Goal: Information Seeking & Learning: Learn about a topic

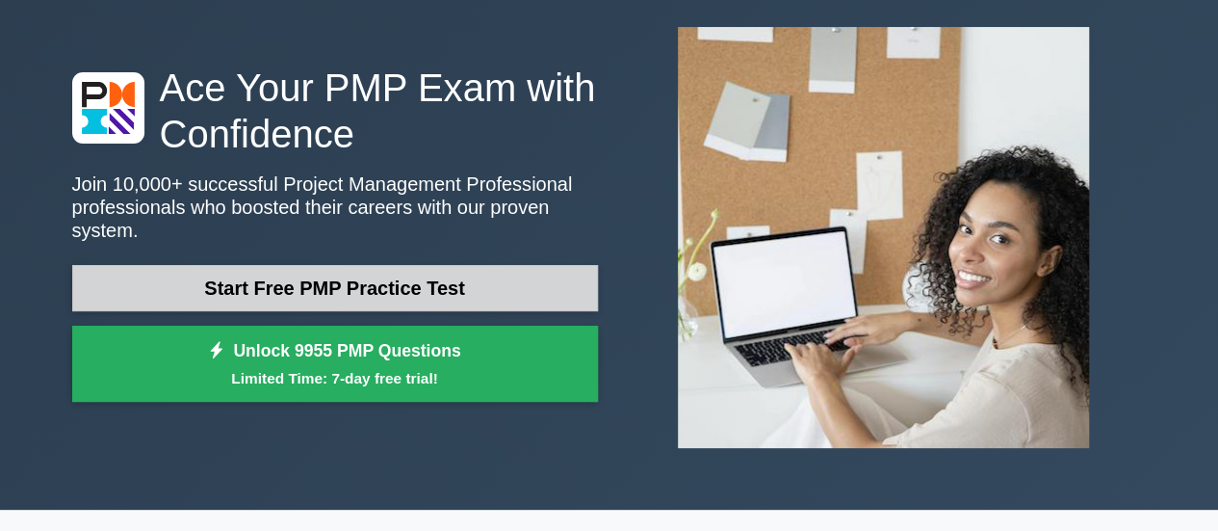
click at [472, 274] on link "Start Free PMP Practice Test" at bounding box center [335, 288] width 526 height 46
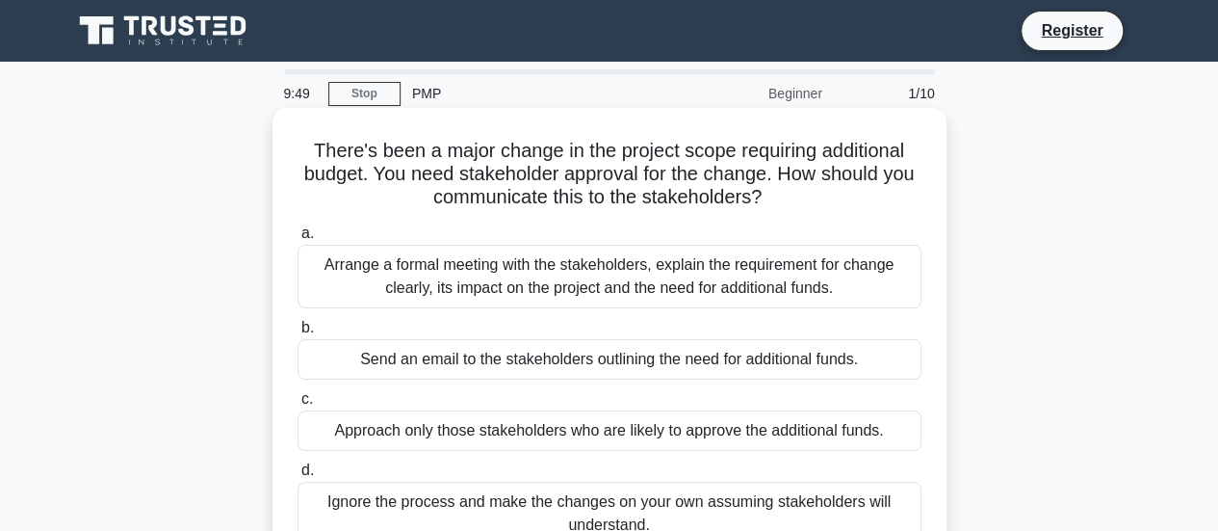
scroll to position [96, 0]
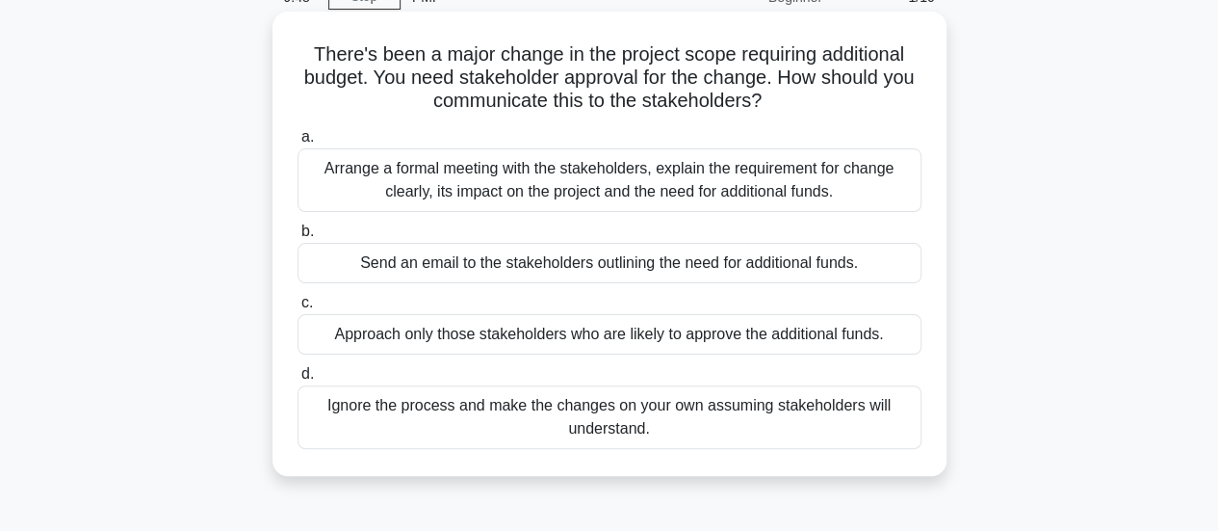
click at [836, 195] on div "Arrange a formal meeting with the stakeholders, explain the requirement for cha…" at bounding box center [610, 180] width 624 height 64
click at [298, 143] on input "a. Arrange a formal meeting with the stakeholders, explain the requirement for …" at bounding box center [298, 137] width 0 height 13
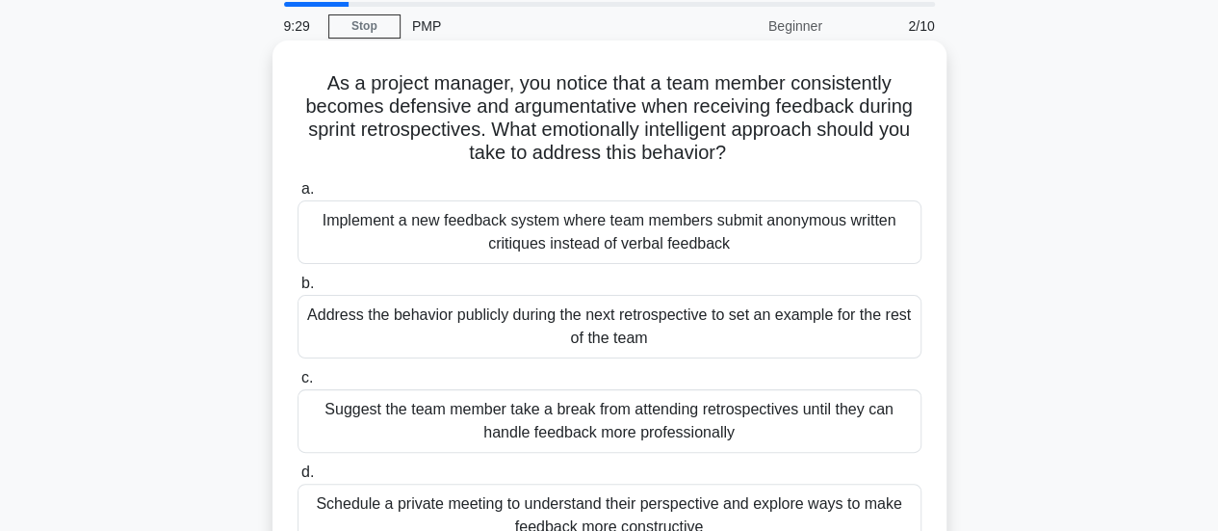
scroll to position [193, 0]
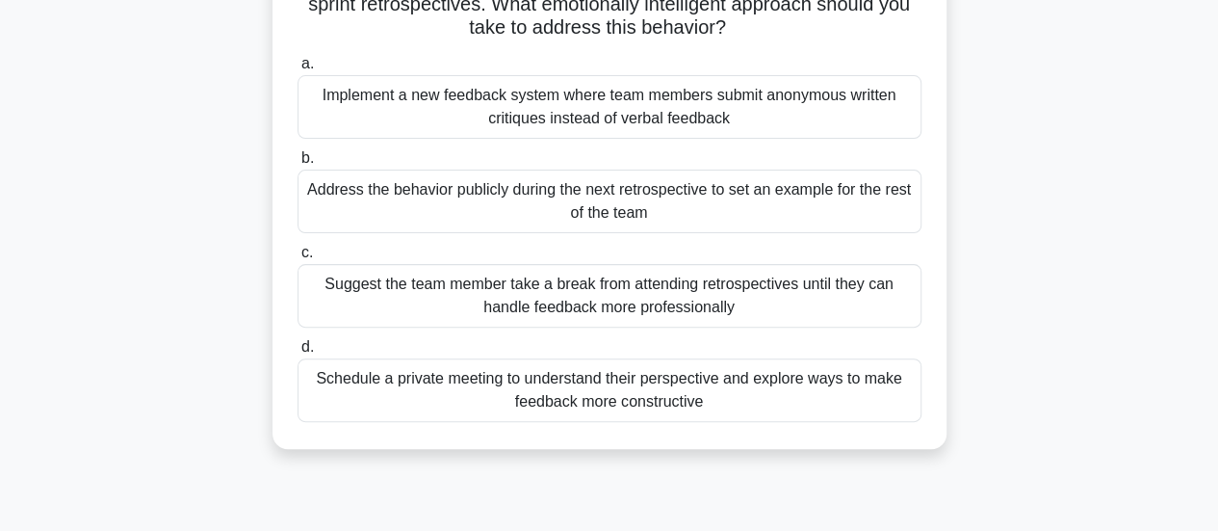
click at [587, 306] on div "Suggest the team member take a break from attending retrospectives until they c…" at bounding box center [610, 296] width 624 height 64
click at [298, 259] on input "c. Suggest the team member take a break from attending retrospectives until the…" at bounding box center [298, 253] width 0 height 13
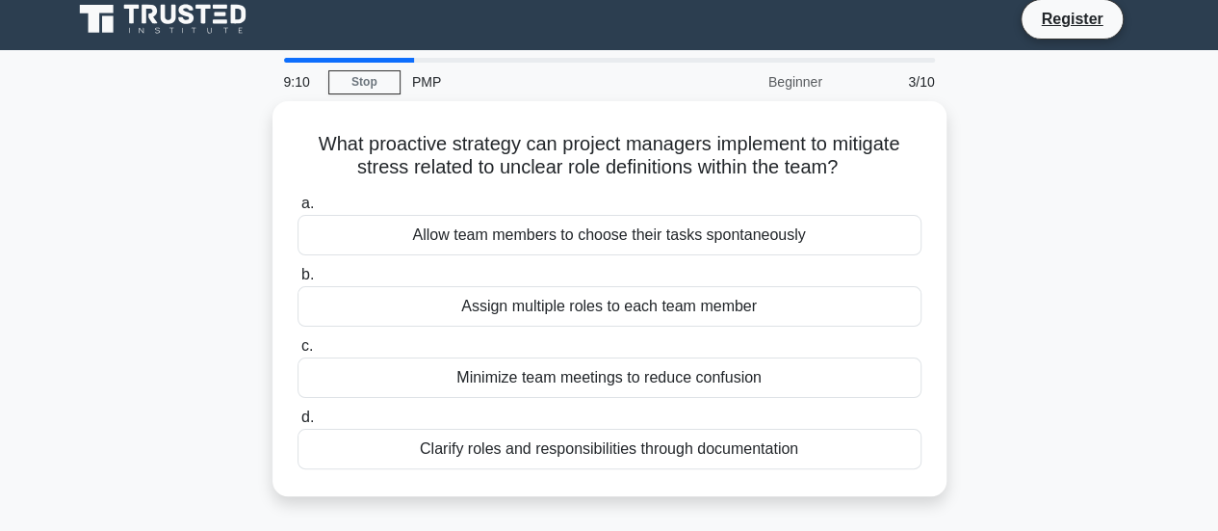
scroll to position [0, 0]
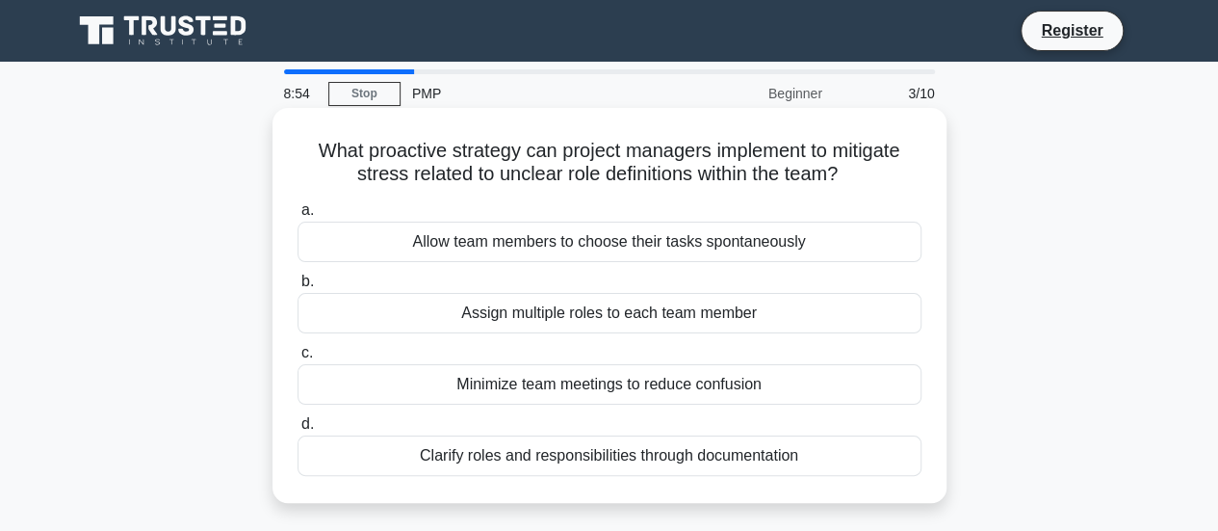
click at [776, 459] on div "Clarify roles and responsibilities through documentation" at bounding box center [610, 455] width 624 height 40
click at [298, 430] on input "d. Clarify roles and responsibilities through documentation" at bounding box center [298, 424] width 0 height 13
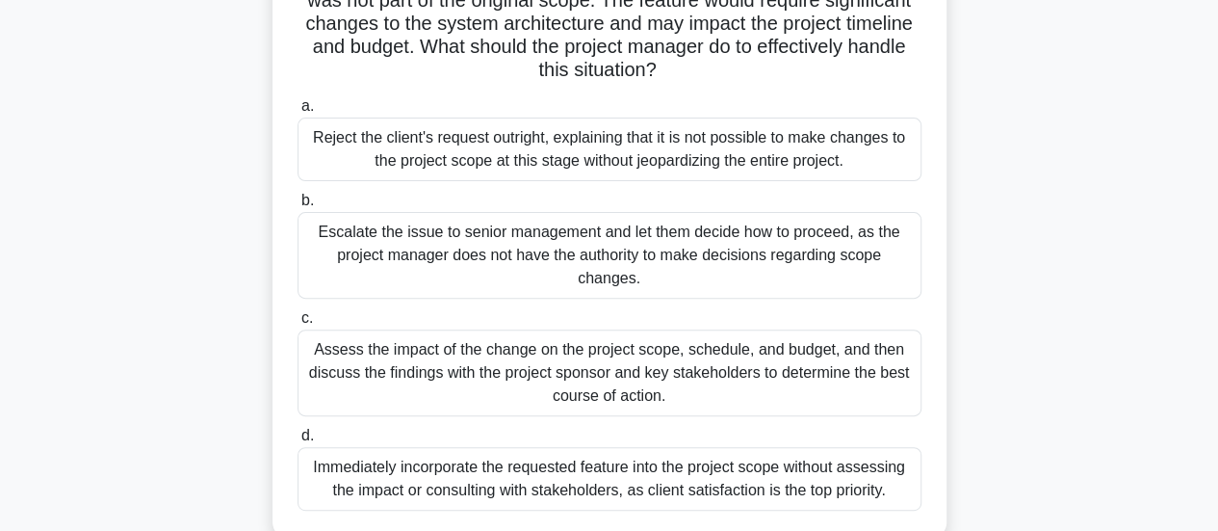
scroll to position [193, 0]
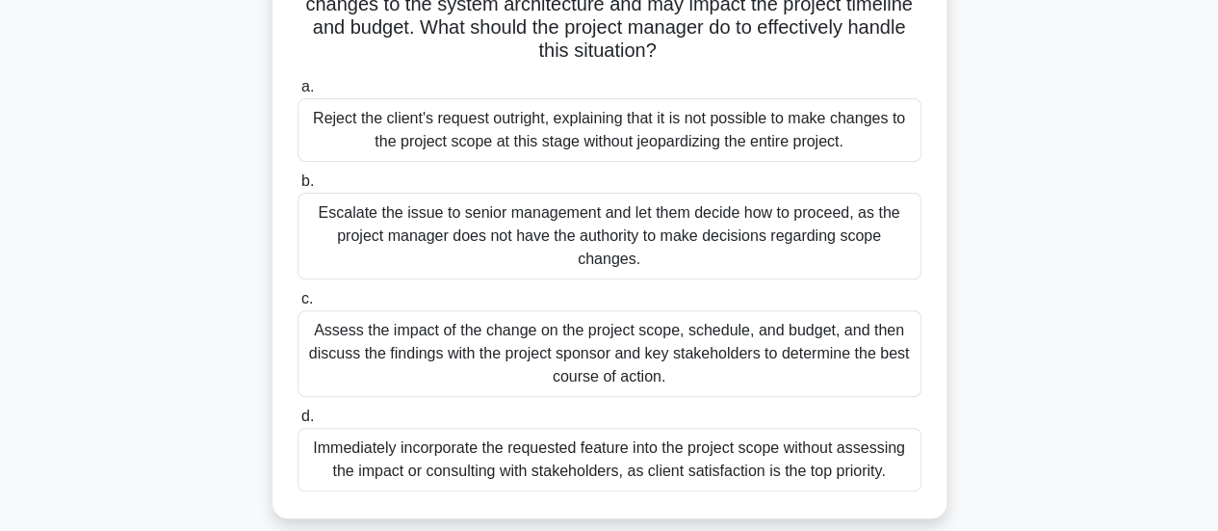
click at [670, 136] on div "Reject the client's request outright, explaining that it is not possible to mak…" at bounding box center [610, 130] width 624 height 64
click at [298, 93] on input "a. Reject the client's request outright, explaining that it is not possible to …" at bounding box center [298, 87] width 0 height 13
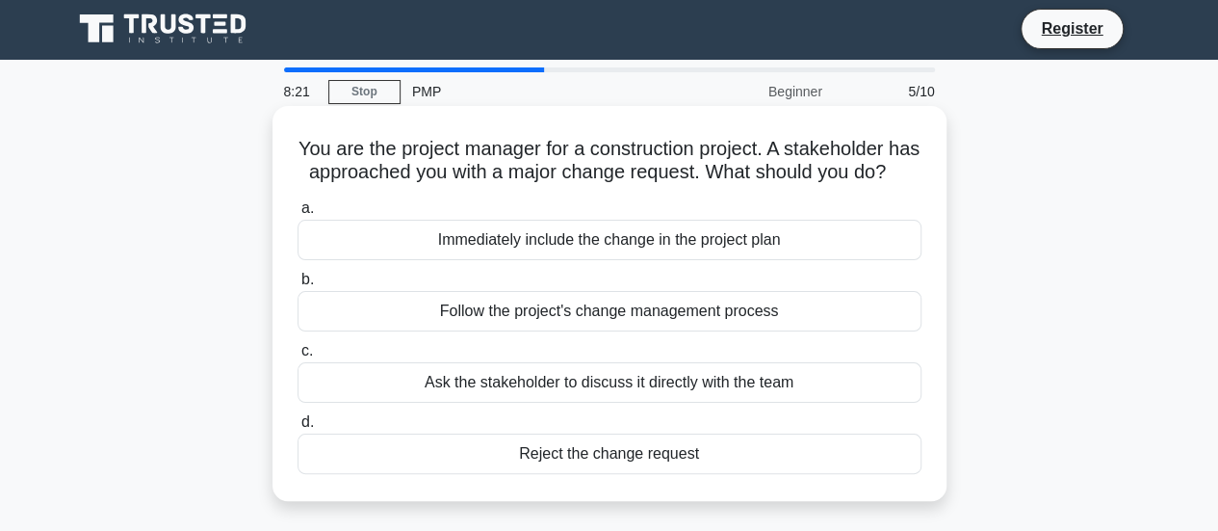
scroll to position [0, 0]
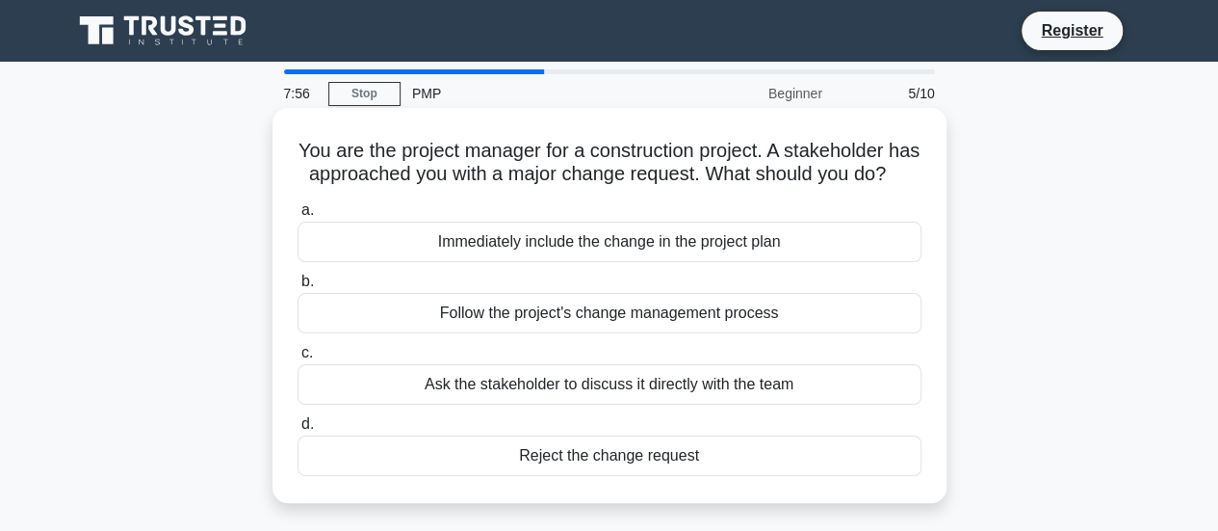
click at [643, 333] on div "Follow the project's change management process" at bounding box center [610, 313] width 624 height 40
click at [298, 288] on input "b. Follow the project's change management process" at bounding box center [298, 281] width 0 height 13
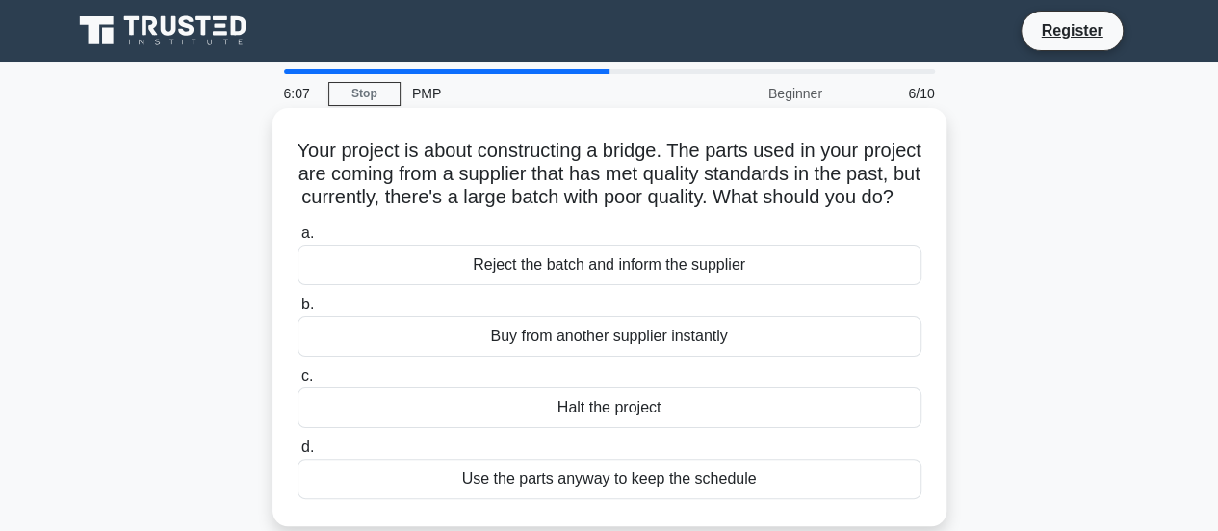
click at [662, 285] on div "Reject the batch and inform the supplier" at bounding box center [610, 265] width 624 height 40
click at [298, 240] on input "a. Reject the batch and inform the supplier" at bounding box center [298, 233] width 0 height 13
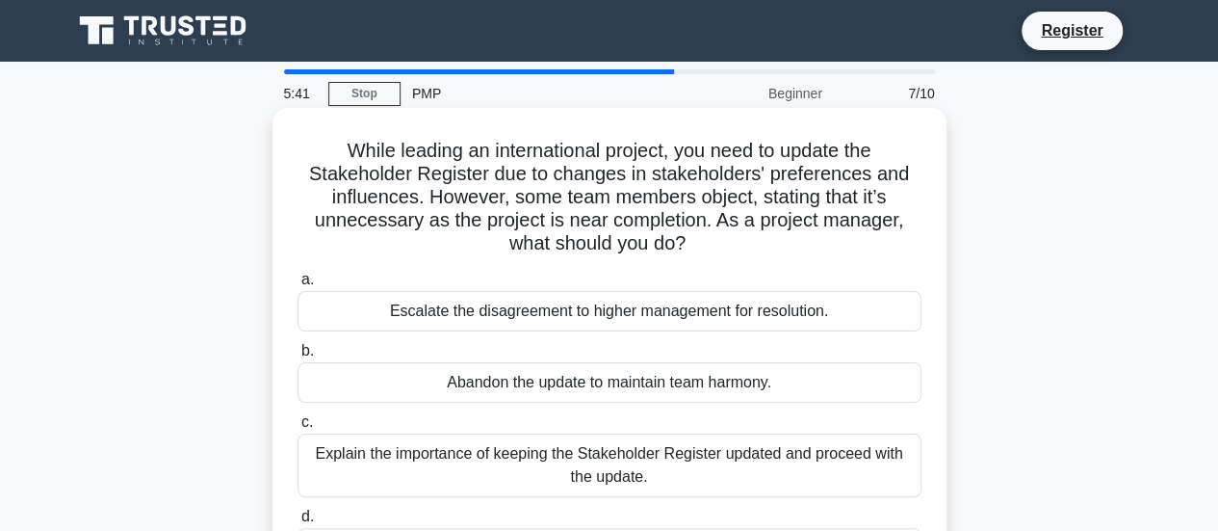
drag, startPoint x: 337, startPoint y: 153, endPoint x: 717, endPoint y: 257, distance: 394.4
click at [717, 256] on h5 "While leading an international project, you need to update the Stakeholder Regi…" at bounding box center [610, 197] width 628 height 117
copy h5 "While leading an international project, you need to update the Stakeholder Regi…"
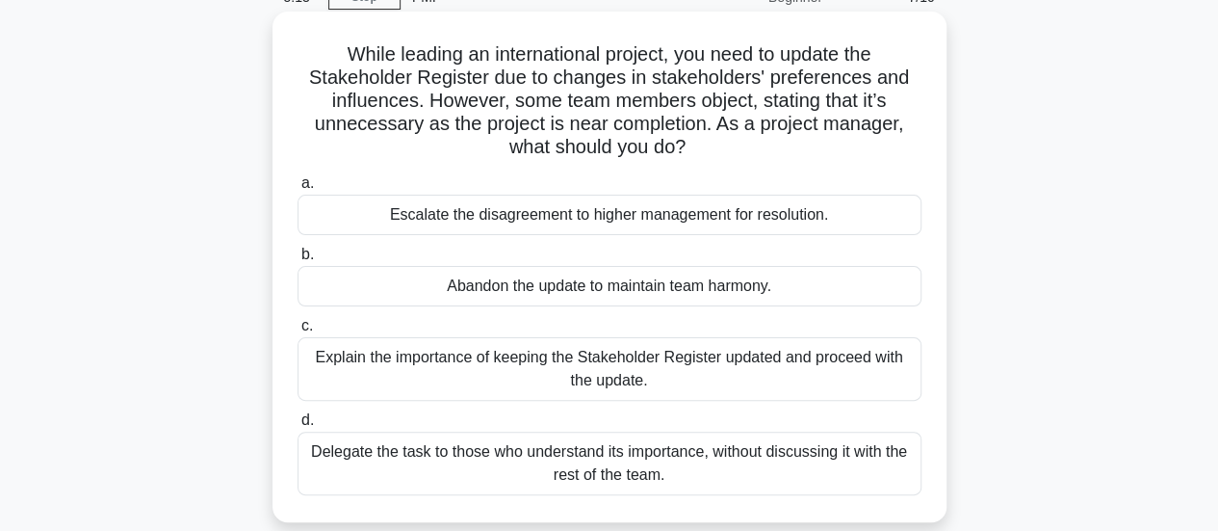
click at [593, 465] on div "Delegate the task to those who understand its importance, without discussing it…" at bounding box center [610, 463] width 624 height 64
click at [298, 427] on input "d. Delegate the task to those who understand its importance, without discussing…" at bounding box center [298, 420] width 0 height 13
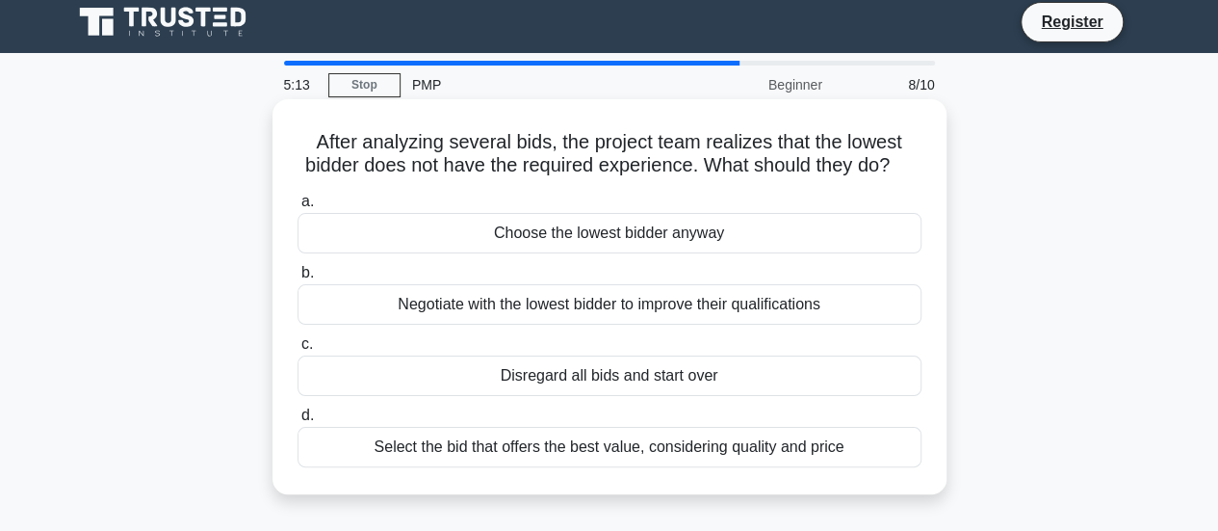
scroll to position [0, 0]
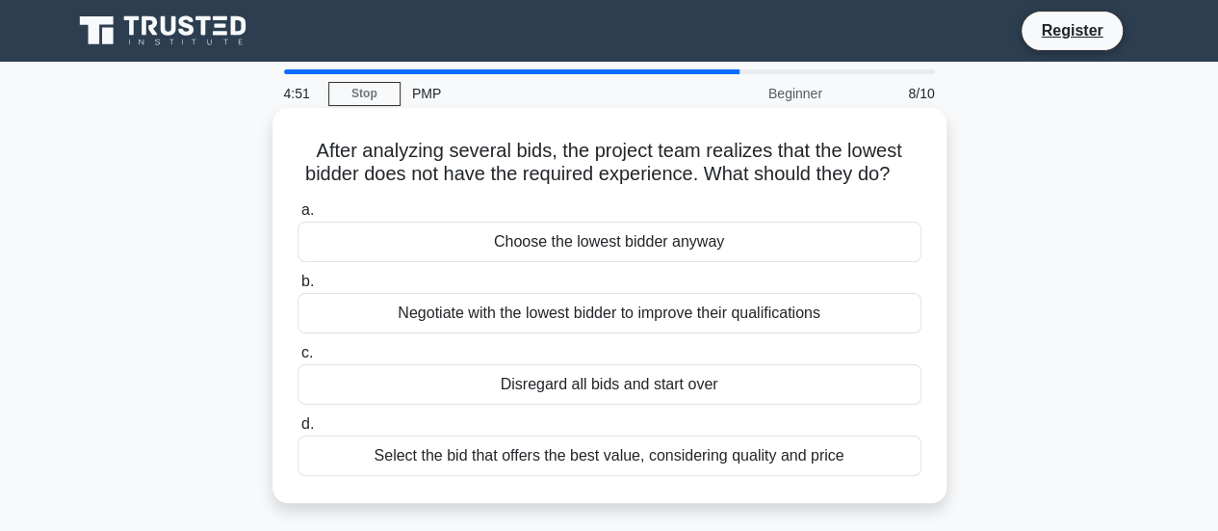
click at [837, 476] on div "Select the bid that offers the best value, considering quality and price" at bounding box center [610, 455] width 624 height 40
click at [298, 430] on input "d. Select the bid that offers the best value, considering quality and price" at bounding box center [298, 424] width 0 height 13
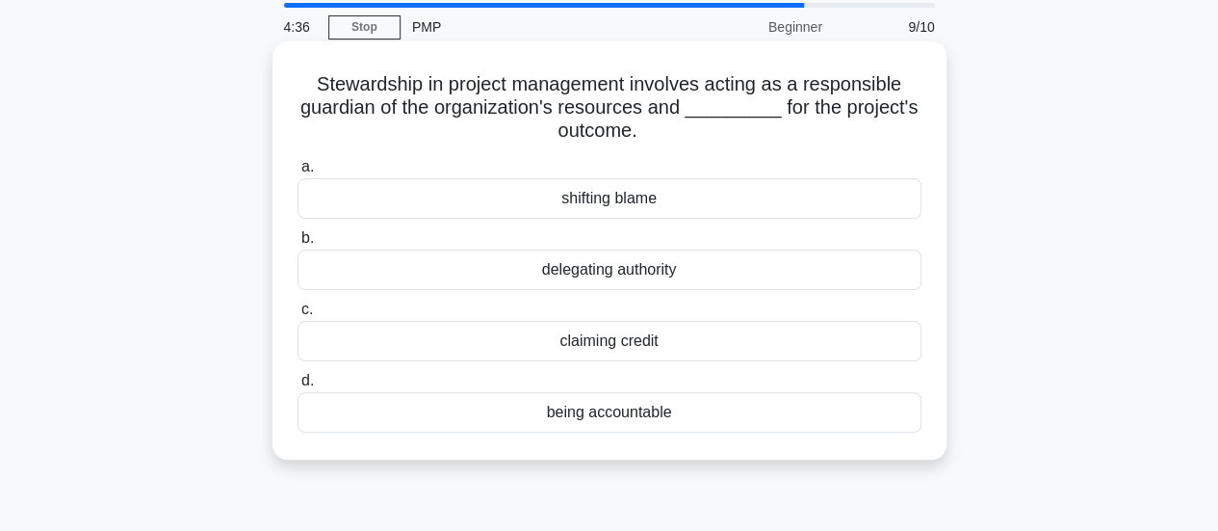
scroll to position [96, 0]
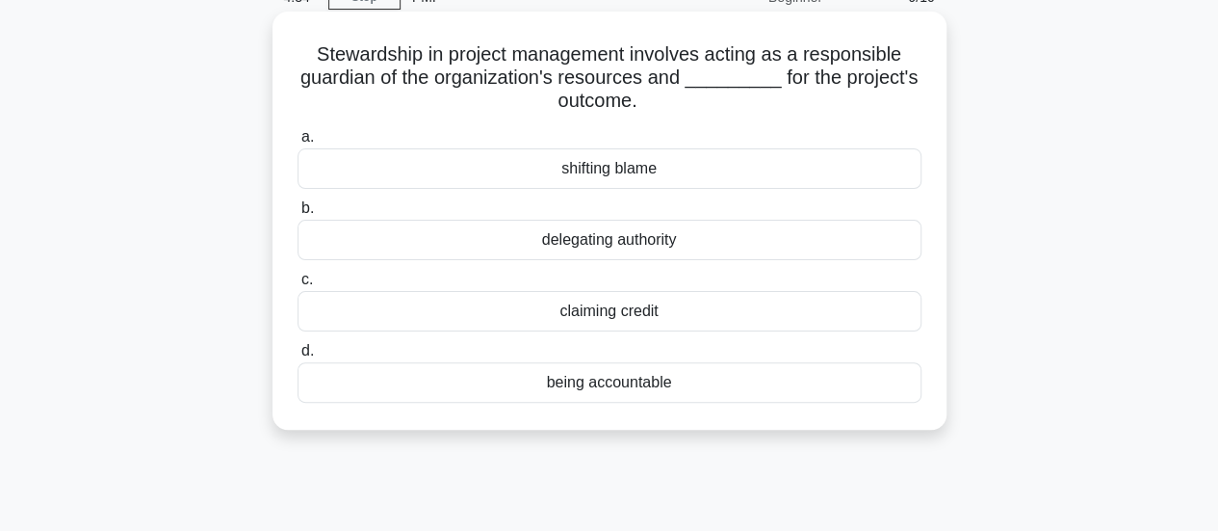
click at [707, 240] on div "delegating authority" at bounding box center [610, 240] width 624 height 40
click at [298, 215] on input "b. delegating authority" at bounding box center [298, 208] width 0 height 13
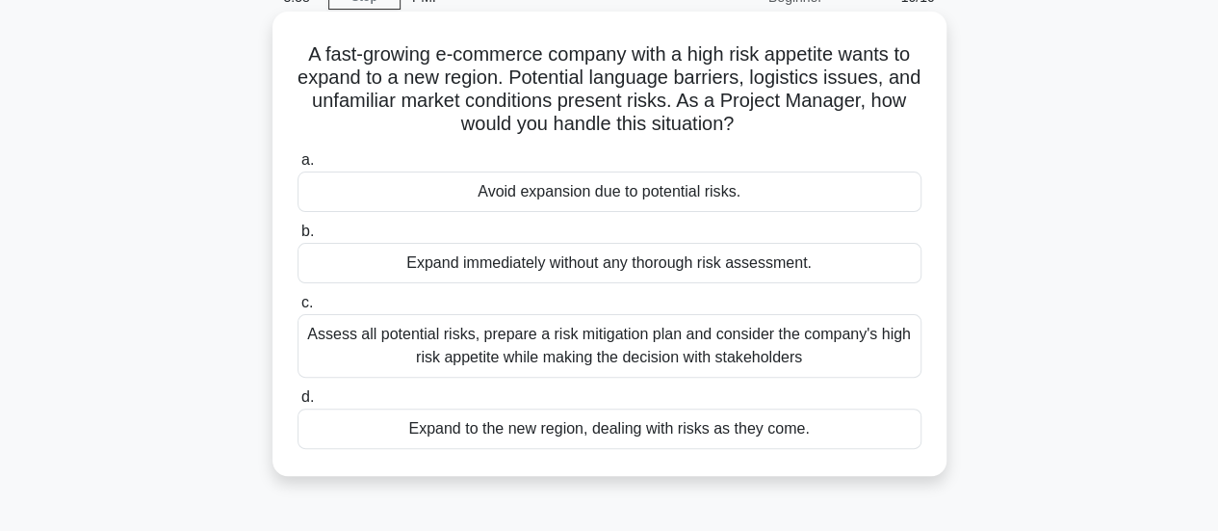
click at [792, 350] on div "Assess all potential risks, prepare a risk mitigation plan and consider the com…" at bounding box center [610, 346] width 624 height 64
click at [298, 309] on input "c. Assess all potential risks, prepare a risk mitigation plan and consider the …" at bounding box center [298, 303] width 0 height 13
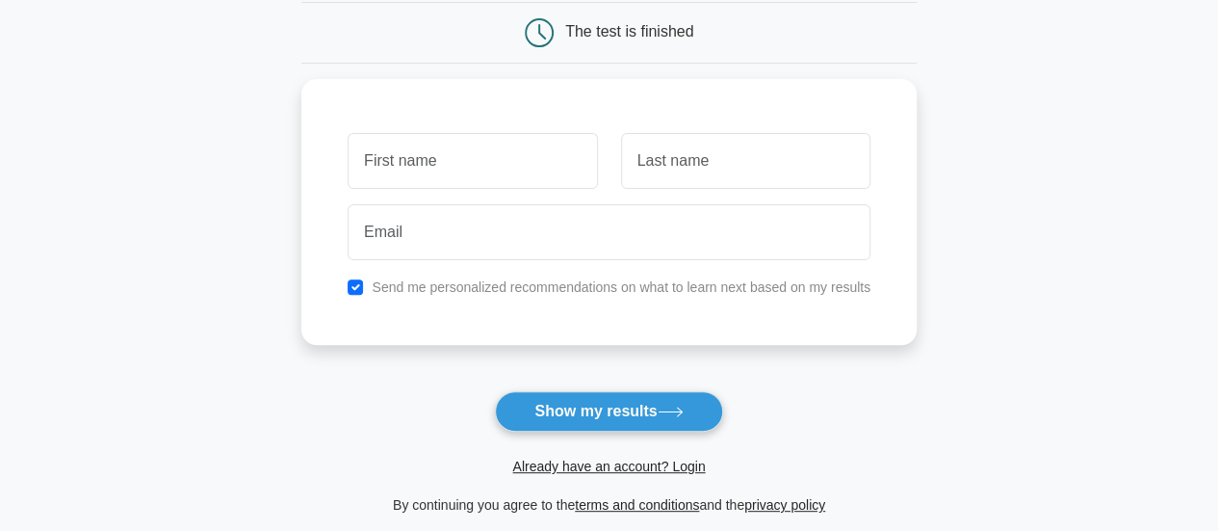
scroll to position [96, 0]
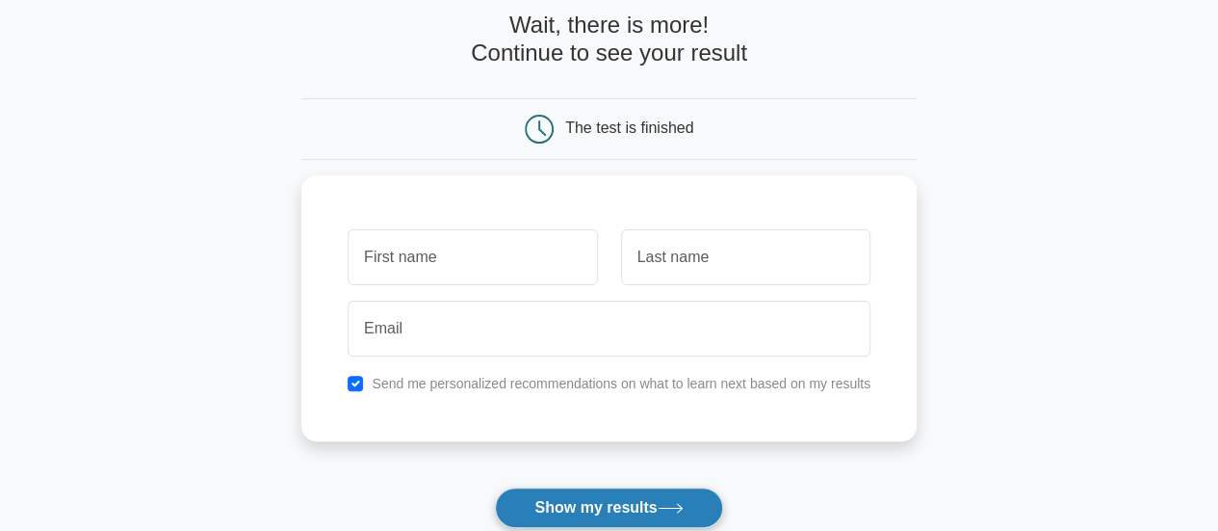
click at [591, 509] on button "Show my results" at bounding box center [608, 507] width 227 height 40
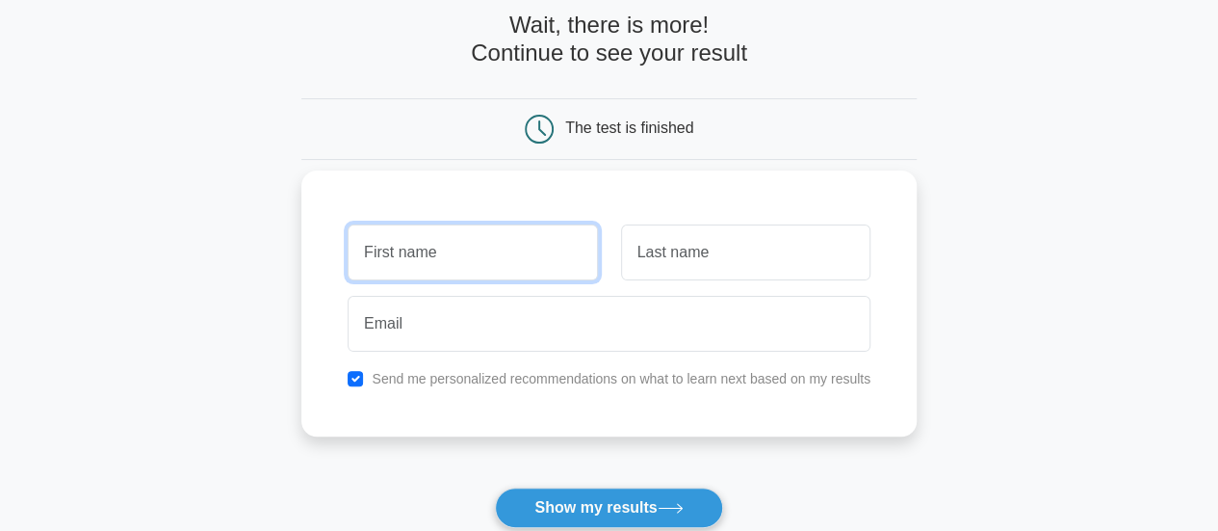
click at [408, 240] on input "text" at bounding box center [472, 252] width 249 height 56
type input "Siti"
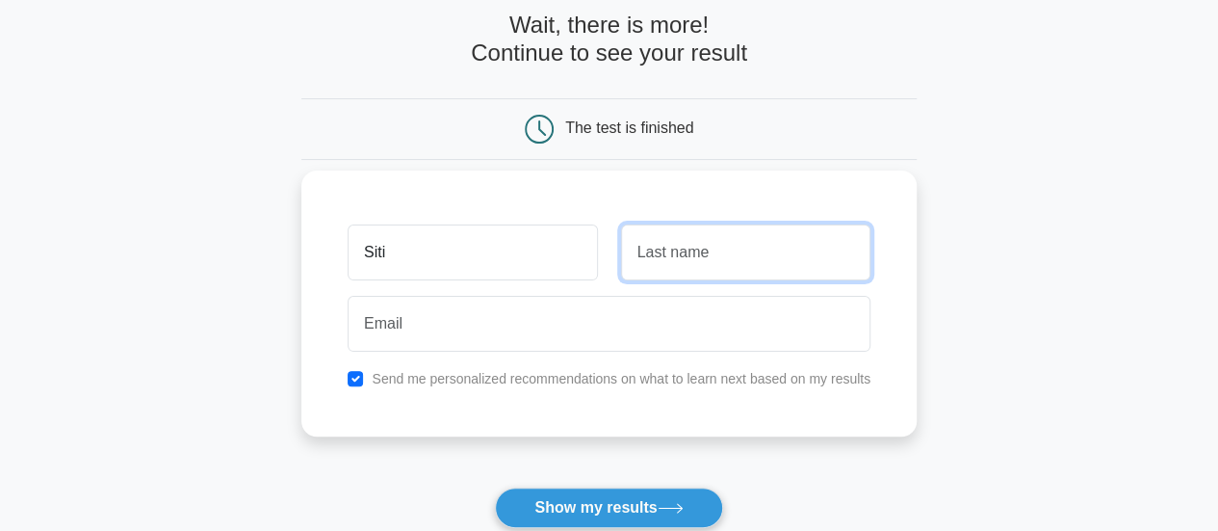
click at [693, 255] on input "text" at bounding box center [745, 252] width 249 height 56
type input "Hawa"
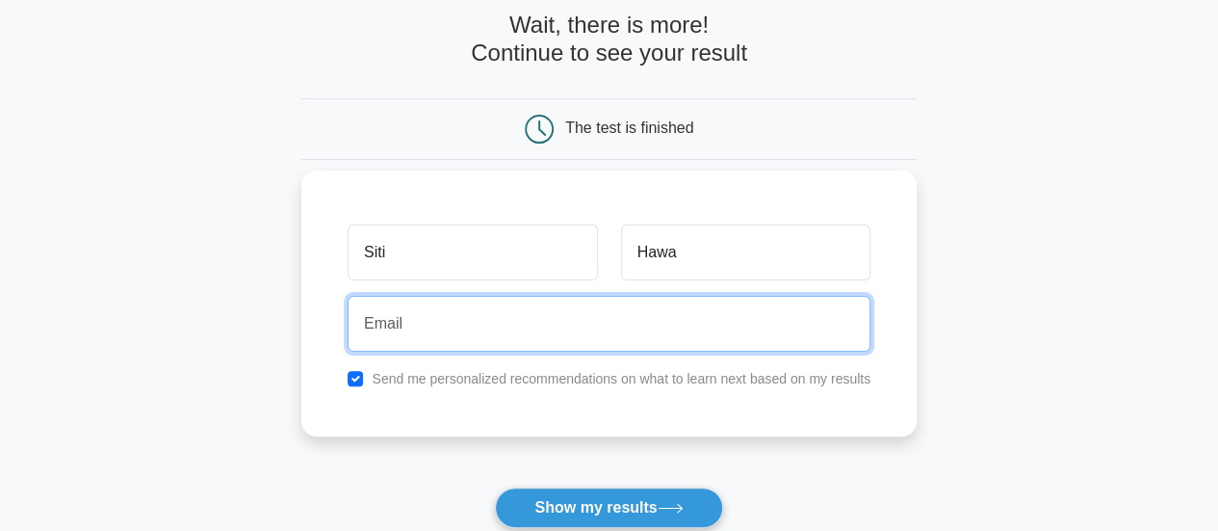
click at [637, 302] on input "email" at bounding box center [609, 324] width 523 height 56
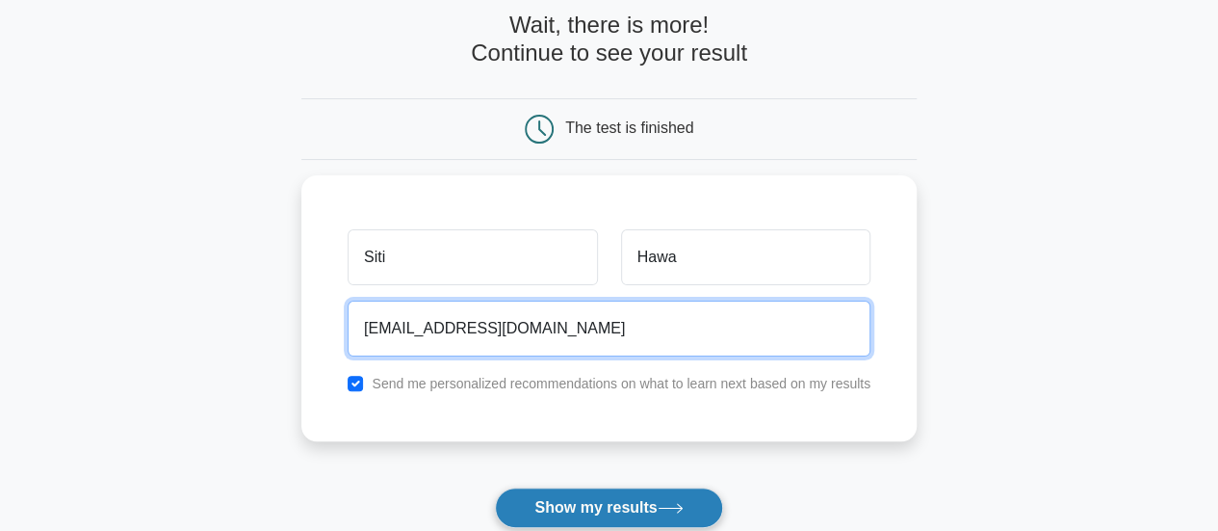
type input "miszaweadh9194@gmail.com"
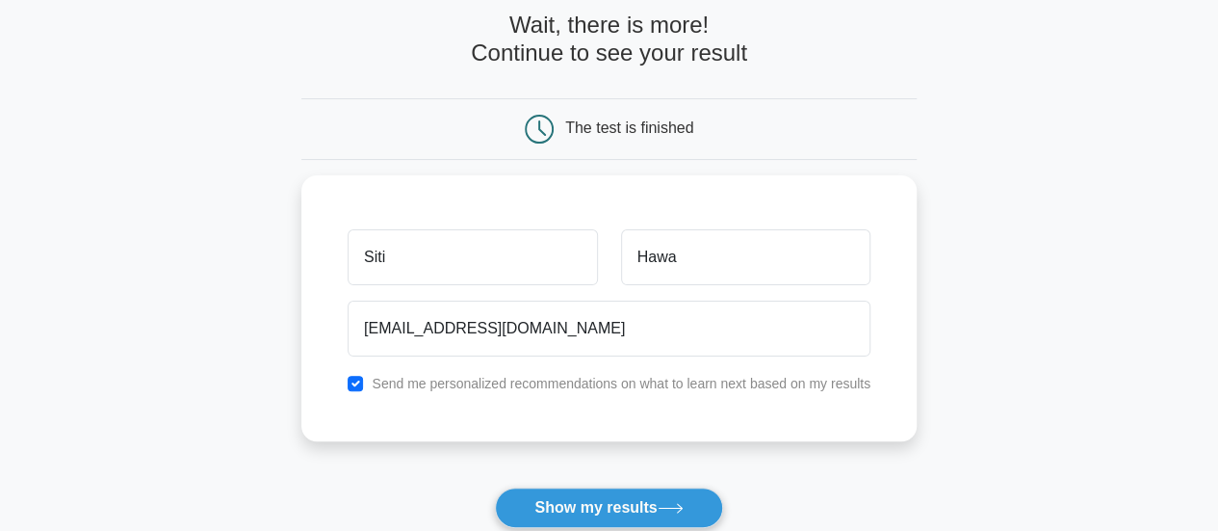
click at [624, 506] on button "Show my results" at bounding box center [608, 507] width 227 height 40
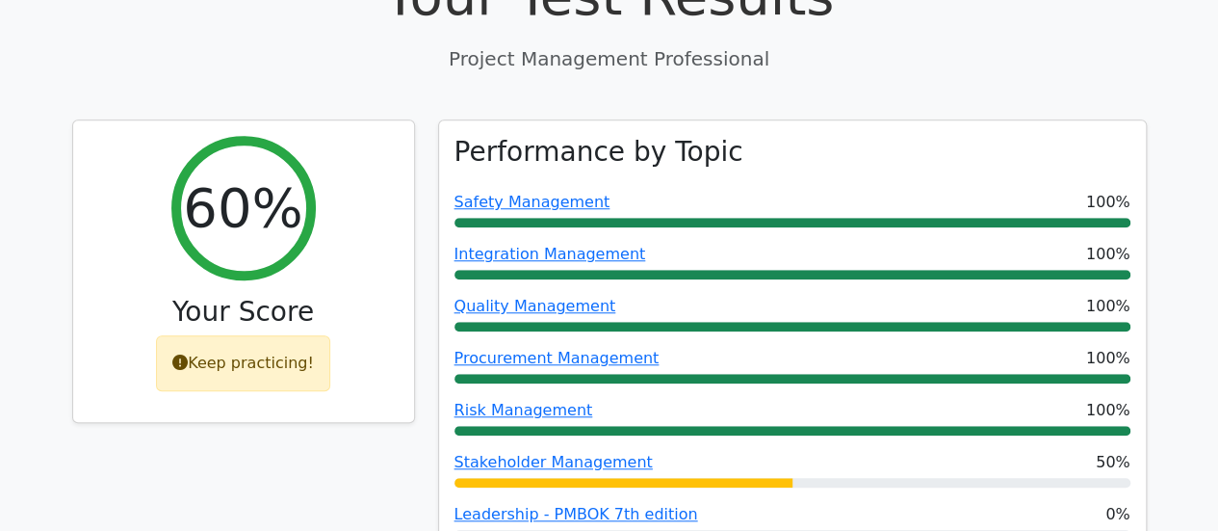
scroll to position [770, 0]
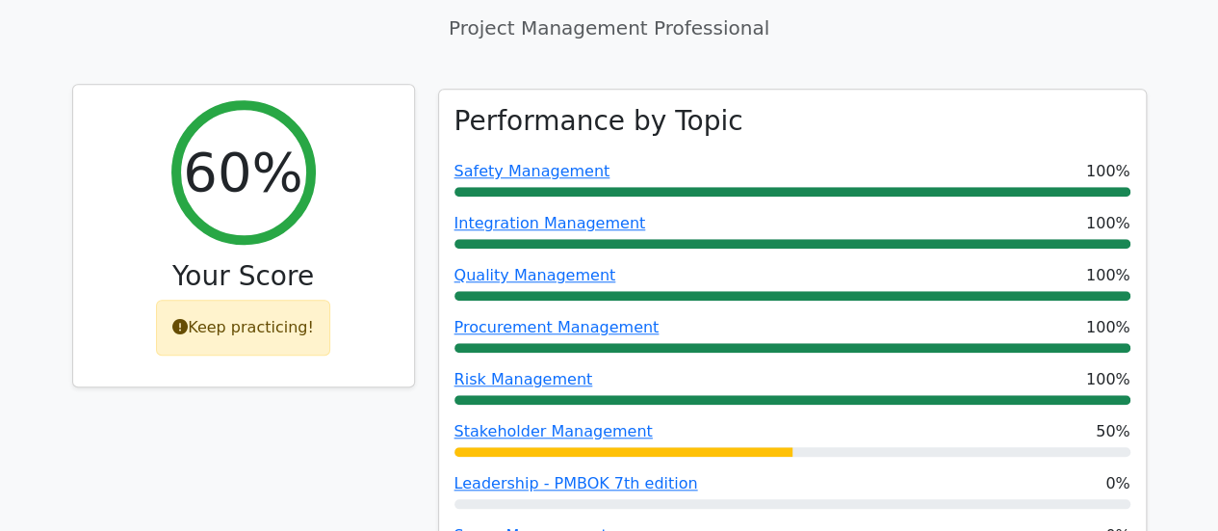
click at [195, 303] on div "Keep practicing!" at bounding box center [243, 328] width 174 height 56
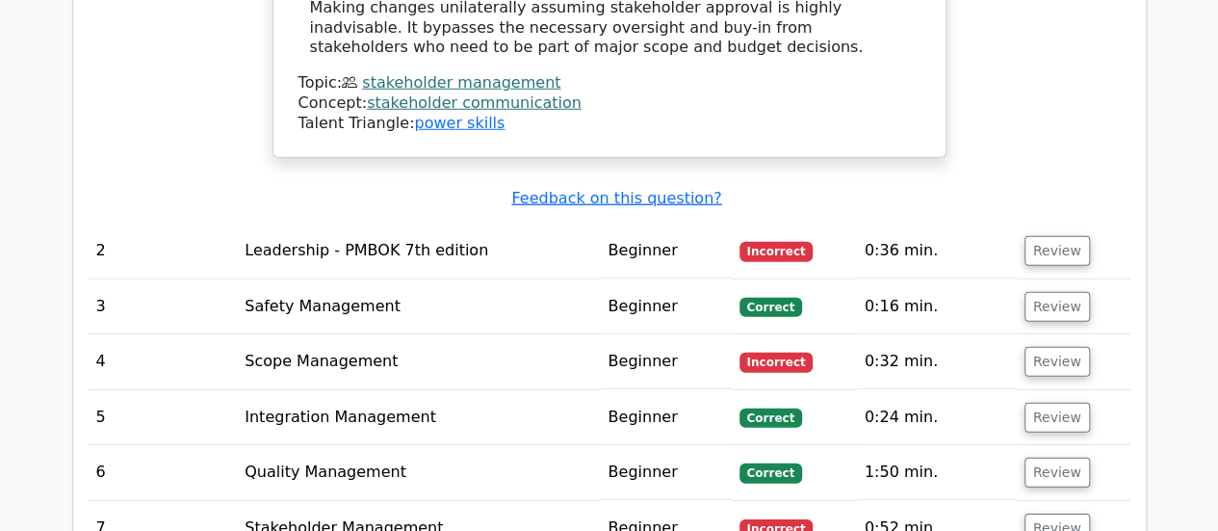
scroll to position [2697, 0]
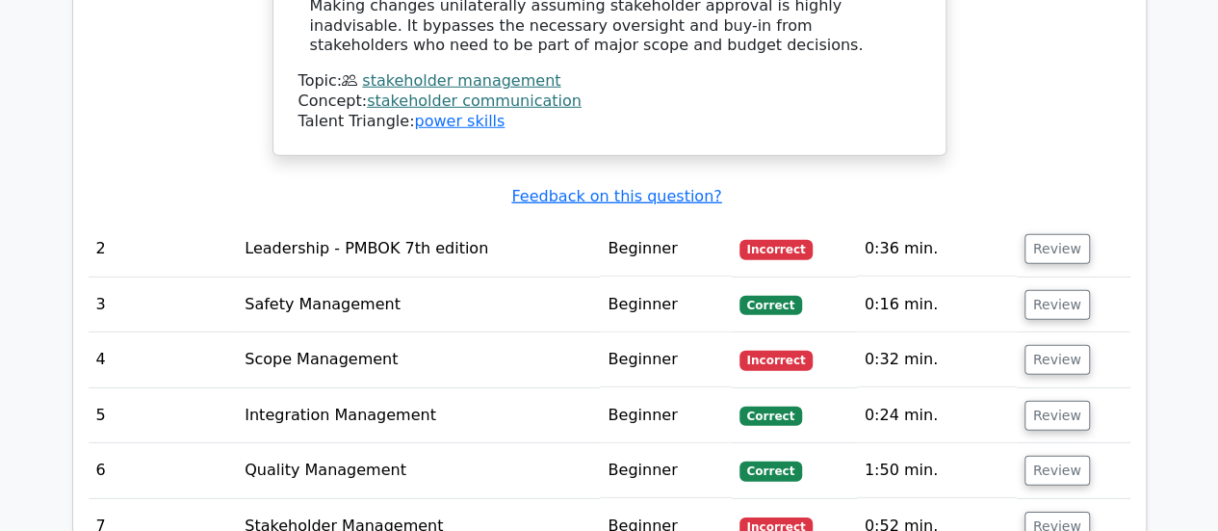
click at [763, 240] on span "Incorrect" at bounding box center [777, 249] width 74 height 19
click at [1050, 234] on button "Review" at bounding box center [1057, 249] width 65 height 30
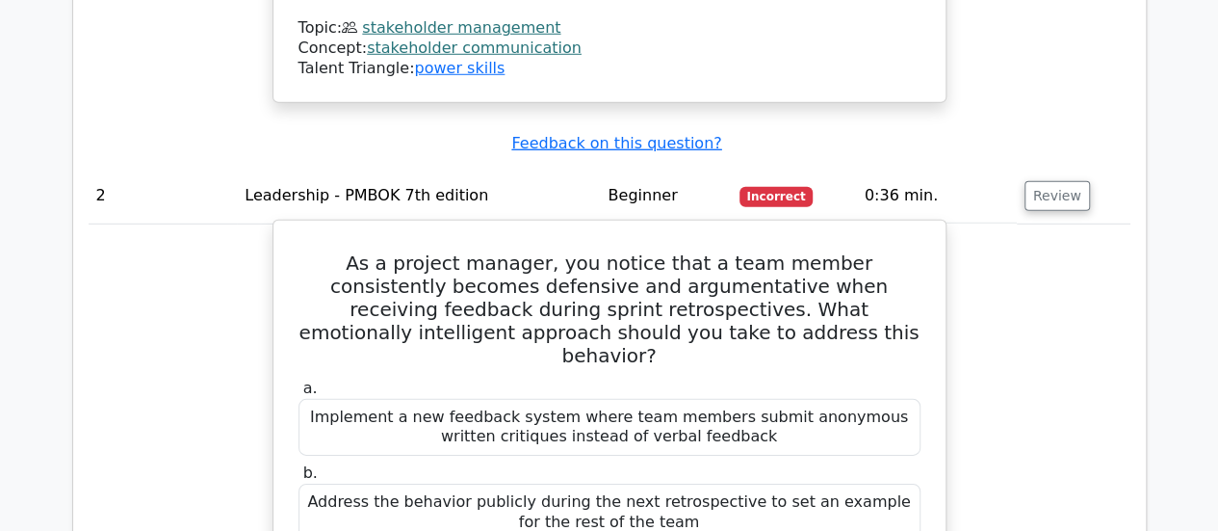
scroll to position [2889, 0]
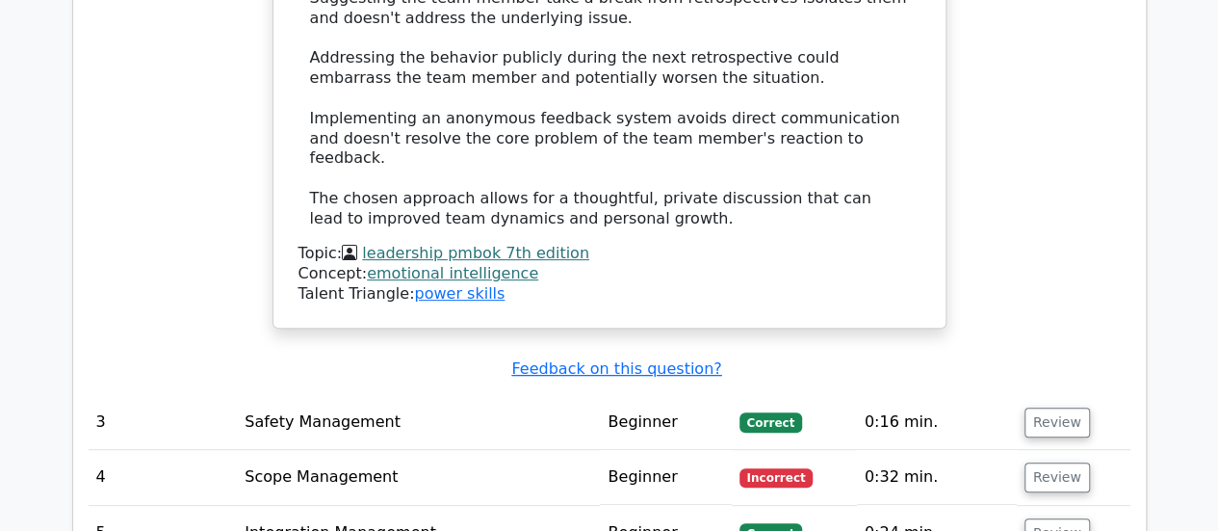
scroll to position [4045, 0]
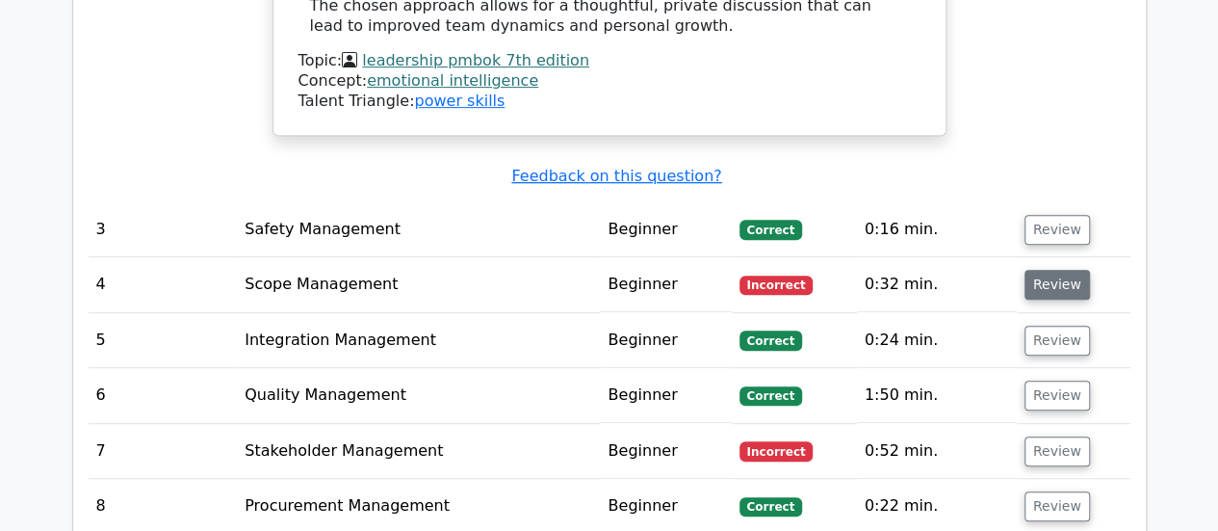
click at [1048, 270] on button "Review" at bounding box center [1057, 285] width 65 height 30
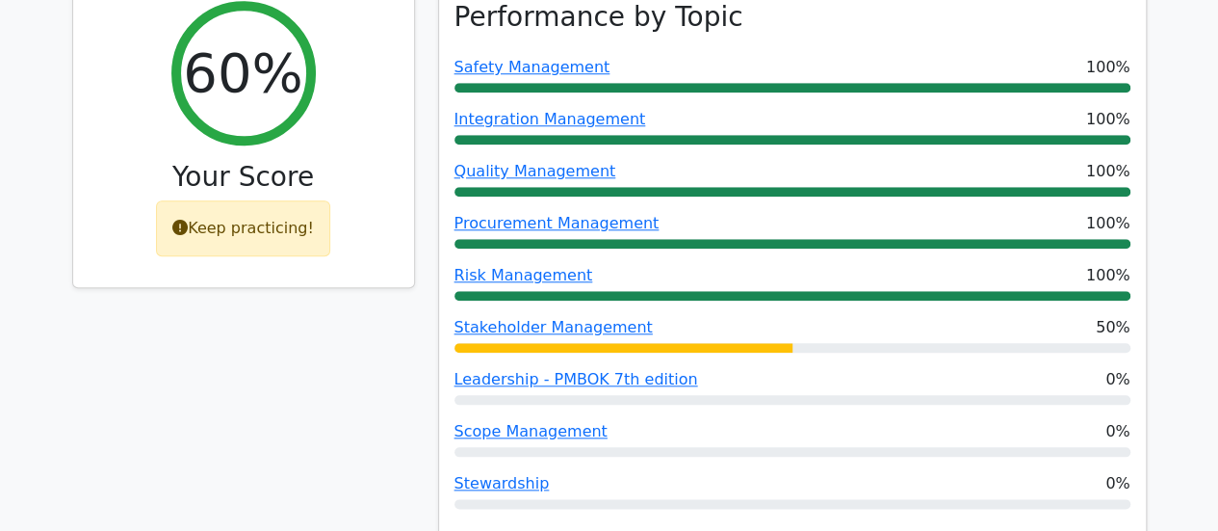
scroll to position [867, 0]
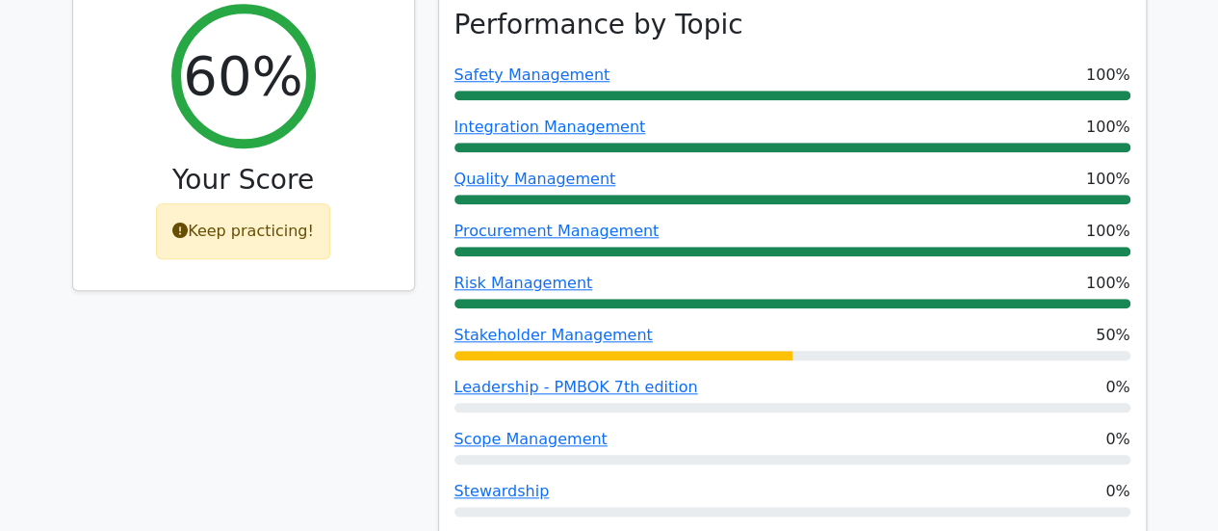
click at [267, 203] on div "Keep practicing!" at bounding box center [243, 231] width 174 height 56
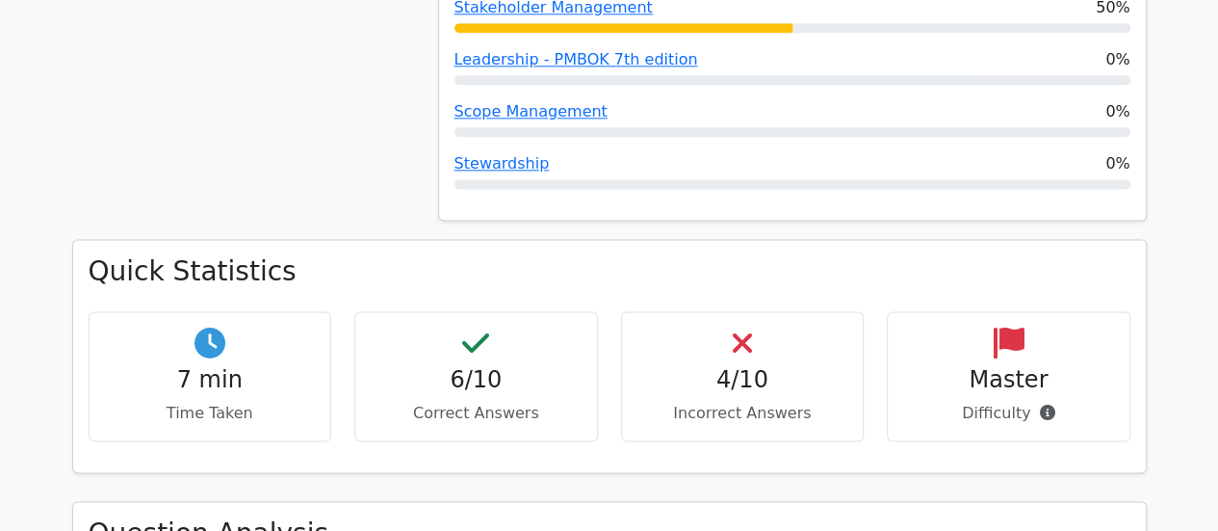
scroll to position [1252, 0]
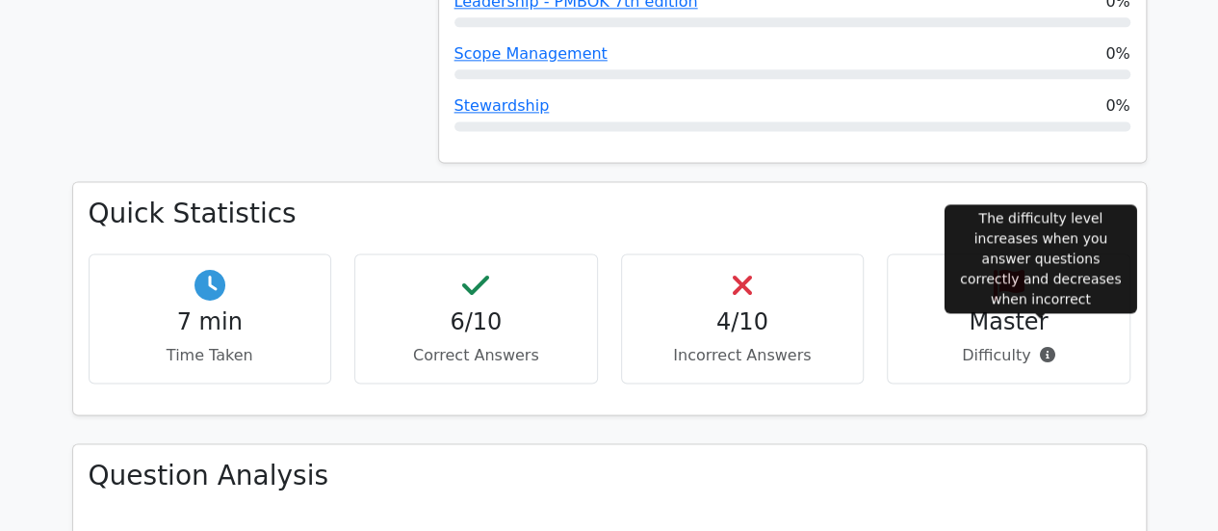
click at [1041, 347] on icon at bounding box center [1046, 354] width 15 height 15
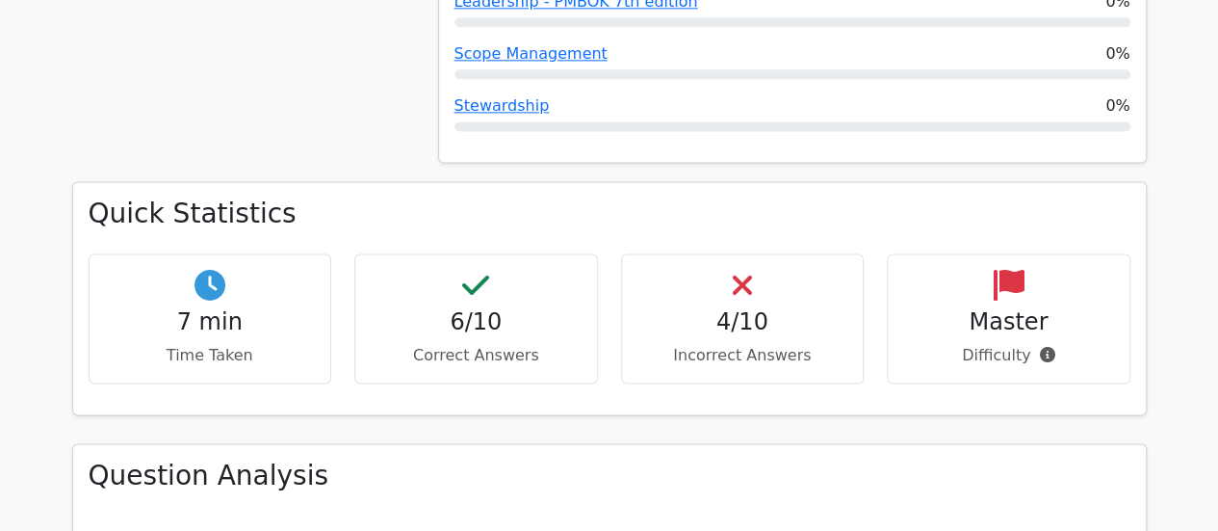
click at [208, 278] on div "7 min Time Taken" at bounding box center [211, 318] width 244 height 130
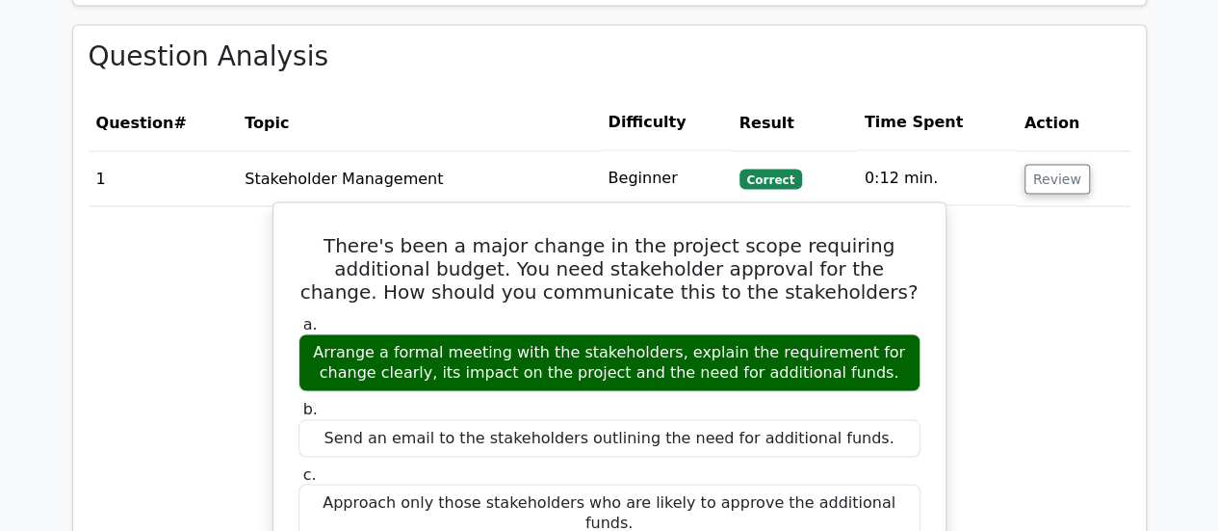
scroll to position [1637, 0]
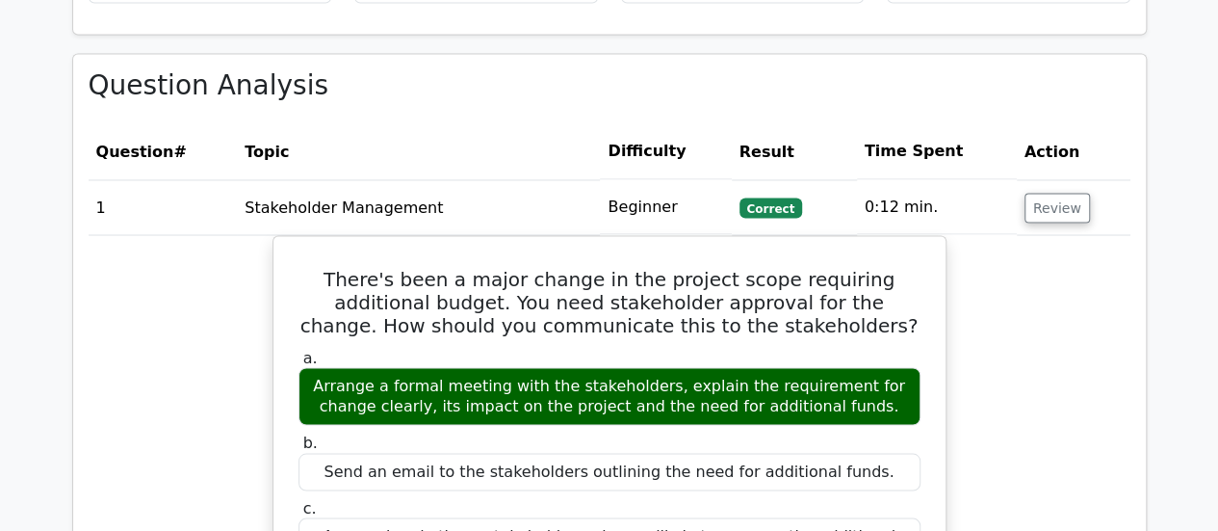
click at [778, 197] on span "Correct" at bounding box center [771, 206] width 63 height 19
click at [1040, 193] on button "Review" at bounding box center [1057, 208] width 65 height 30
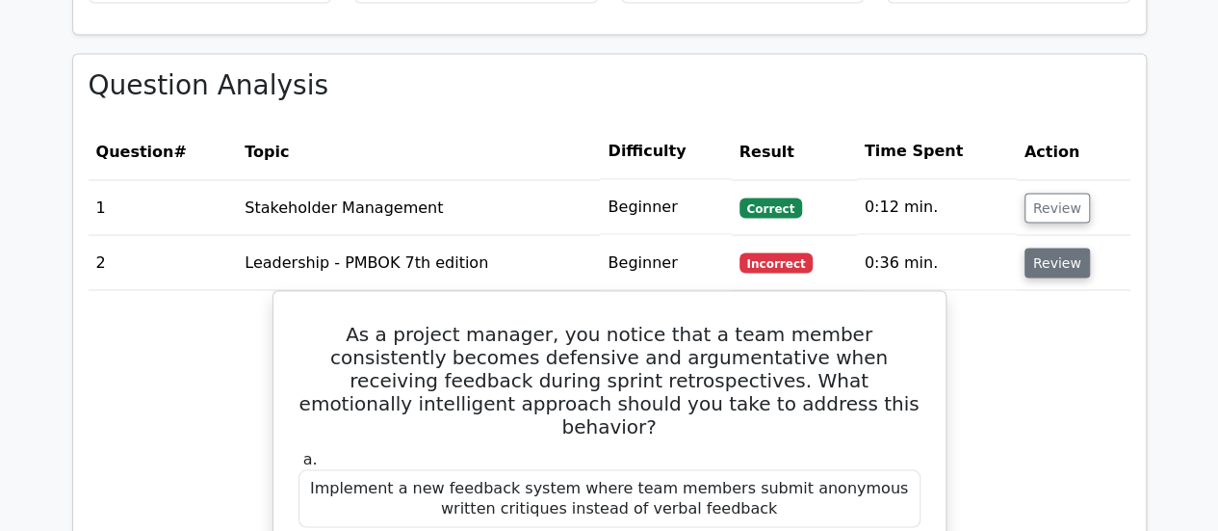
click at [1049, 248] on button "Review" at bounding box center [1057, 263] width 65 height 30
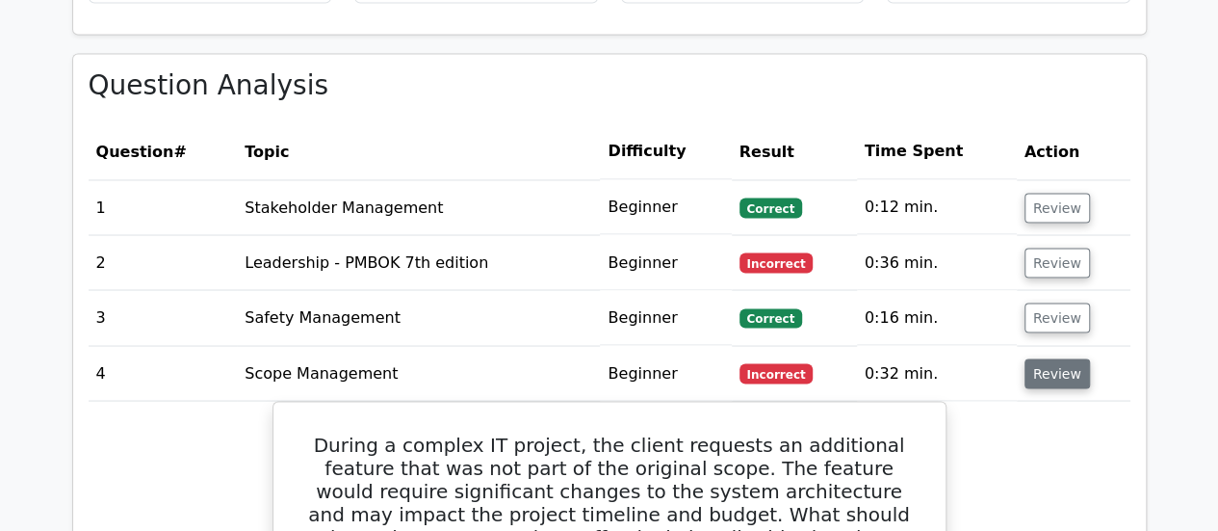
click at [1050, 358] on button "Review" at bounding box center [1057, 373] width 65 height 30
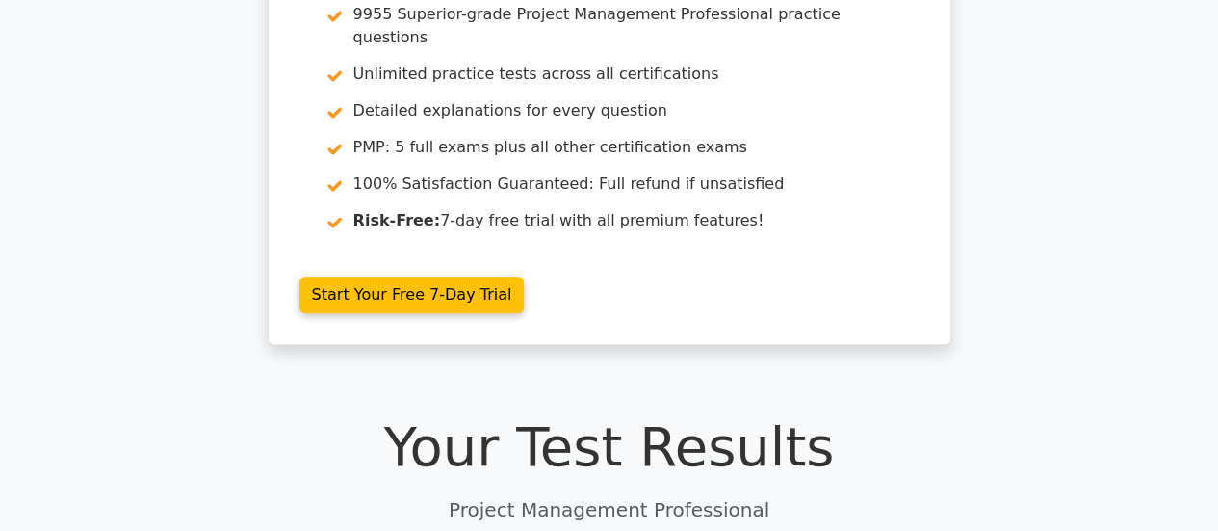
scroll to position [0, 0]
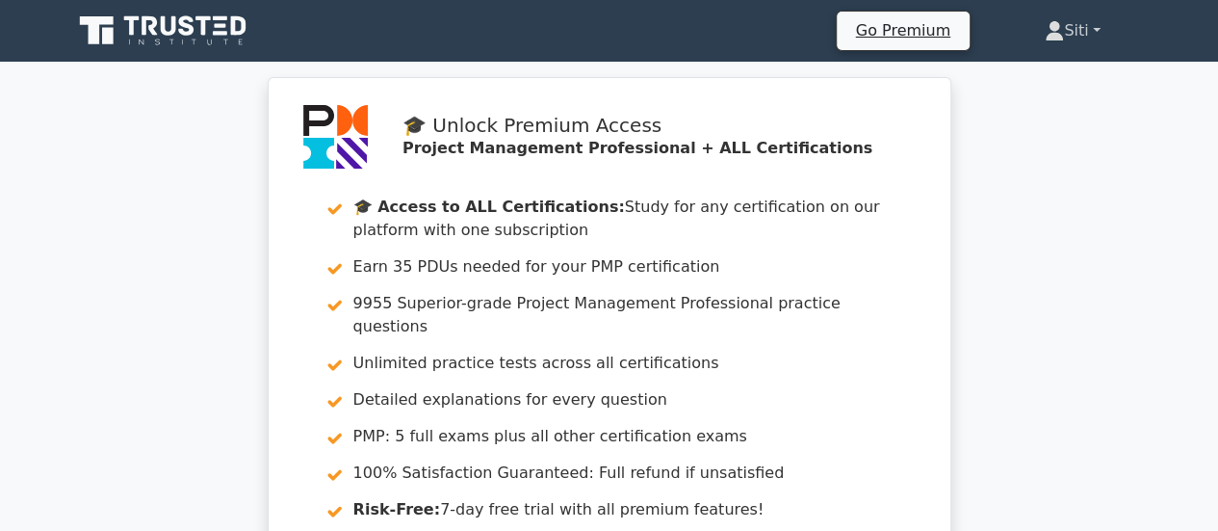
click at [1088, 24] on link "Siti" at bounding box center [1072, 31] width 147 height 39
click at [1081, 26] on link "Siti" at bounding box center [1072, 31] width 147 height 39
click at [1099, 26] on link "Siti" at bounding box center [1072, 31] width 147 height 39
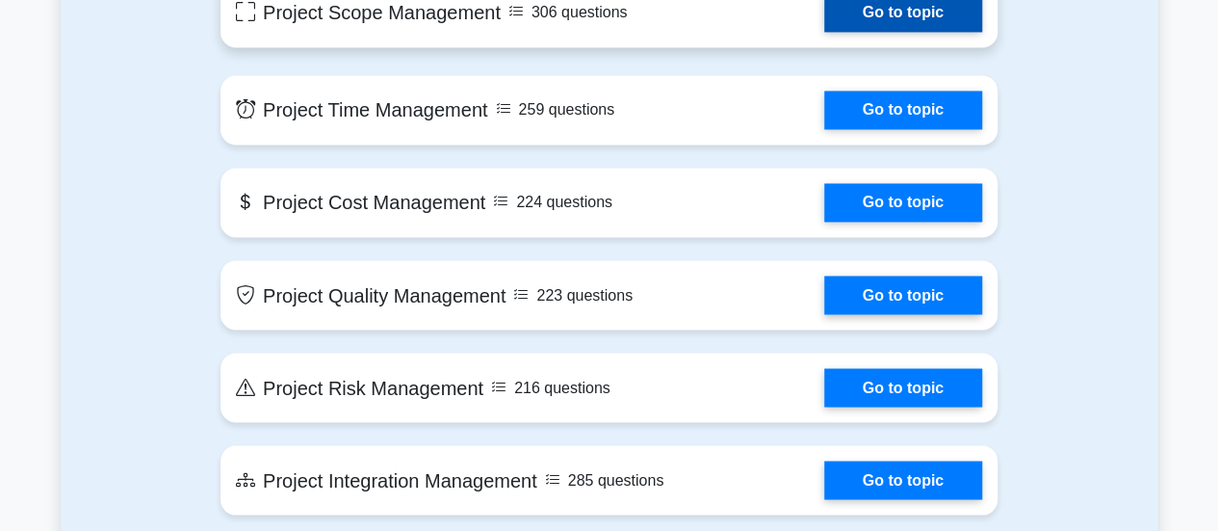
scroll to position [1390, 0]
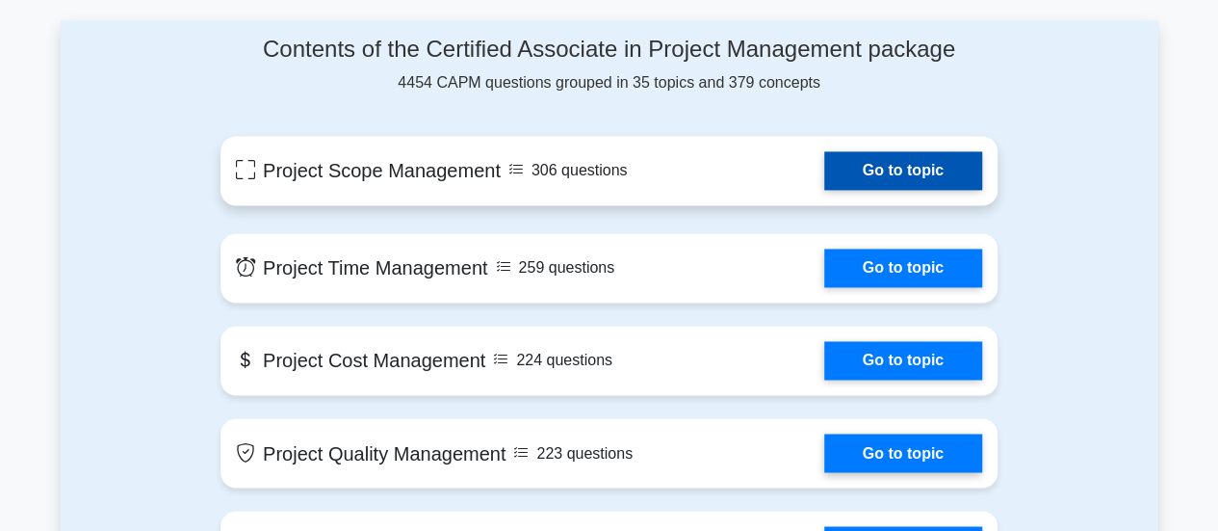
click at [944, 165] on link "Go to topic" at bounding box center [903, 170] width 158 height 39
